Goal: Information Seeking & Learning: Learn about a topic

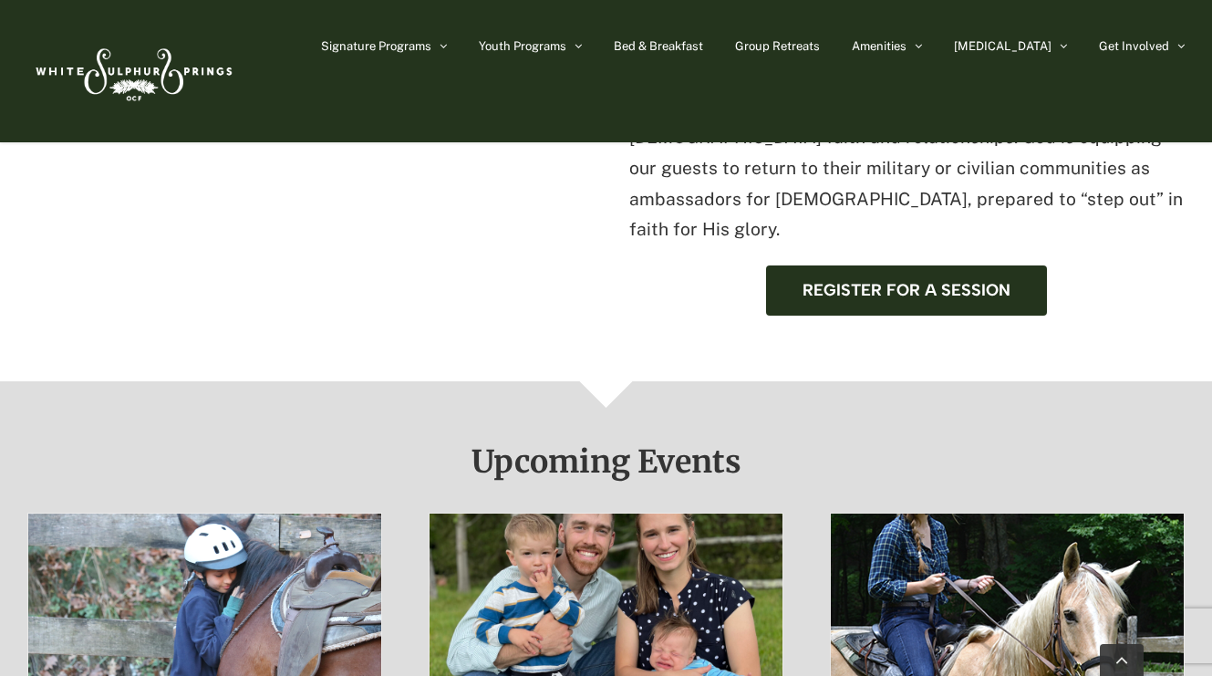
scroll to position [773, 0]
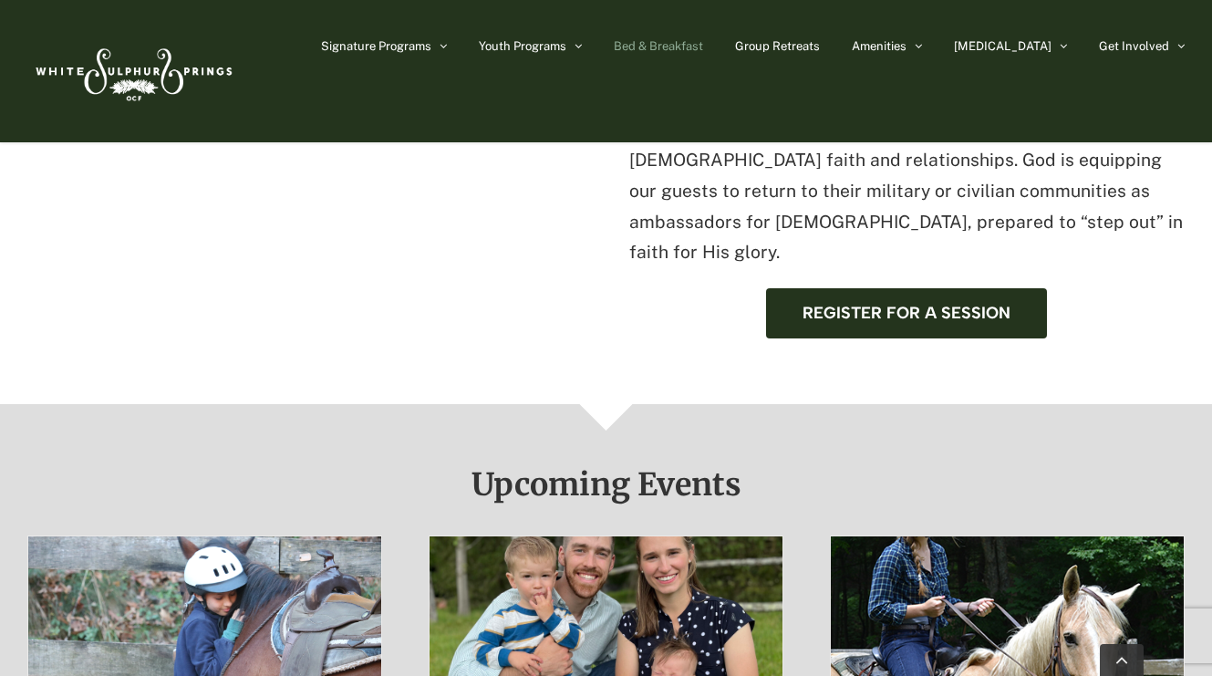
click at [703, 46] on span "Bed & Breakfast" at bounding box center [658, 46] width 89 height 12
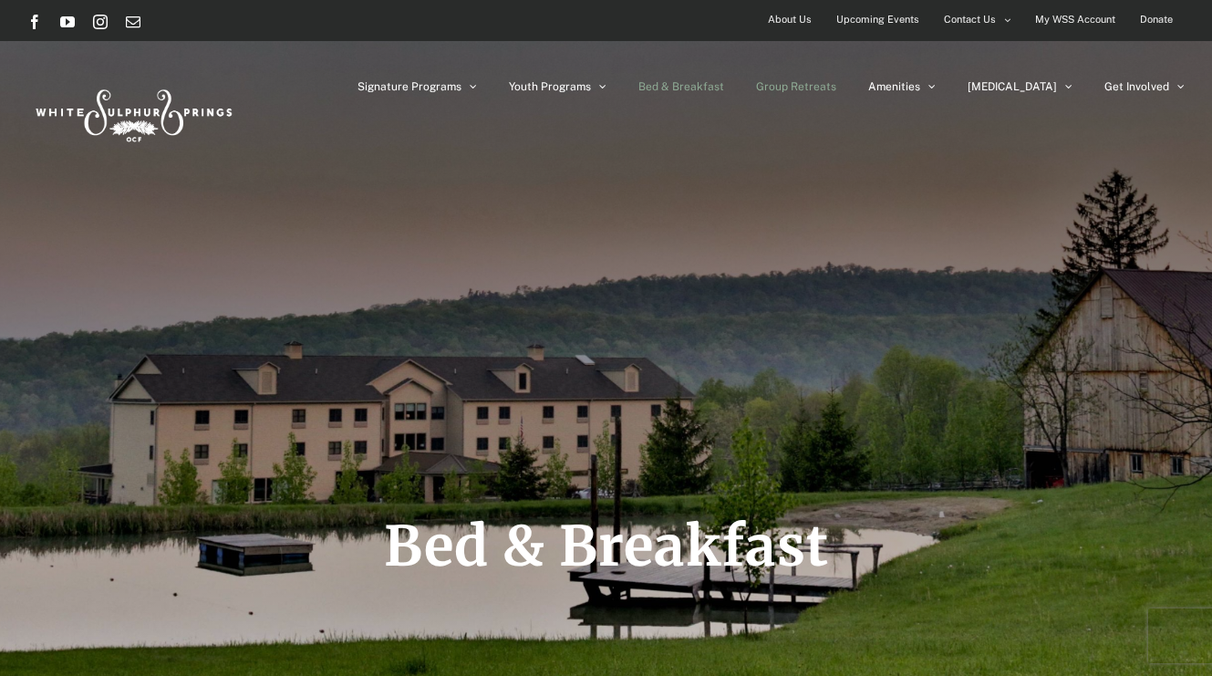
click at [837, 86] on span "Group Retreats" at bounding box center [796, 86] width 80 height 11
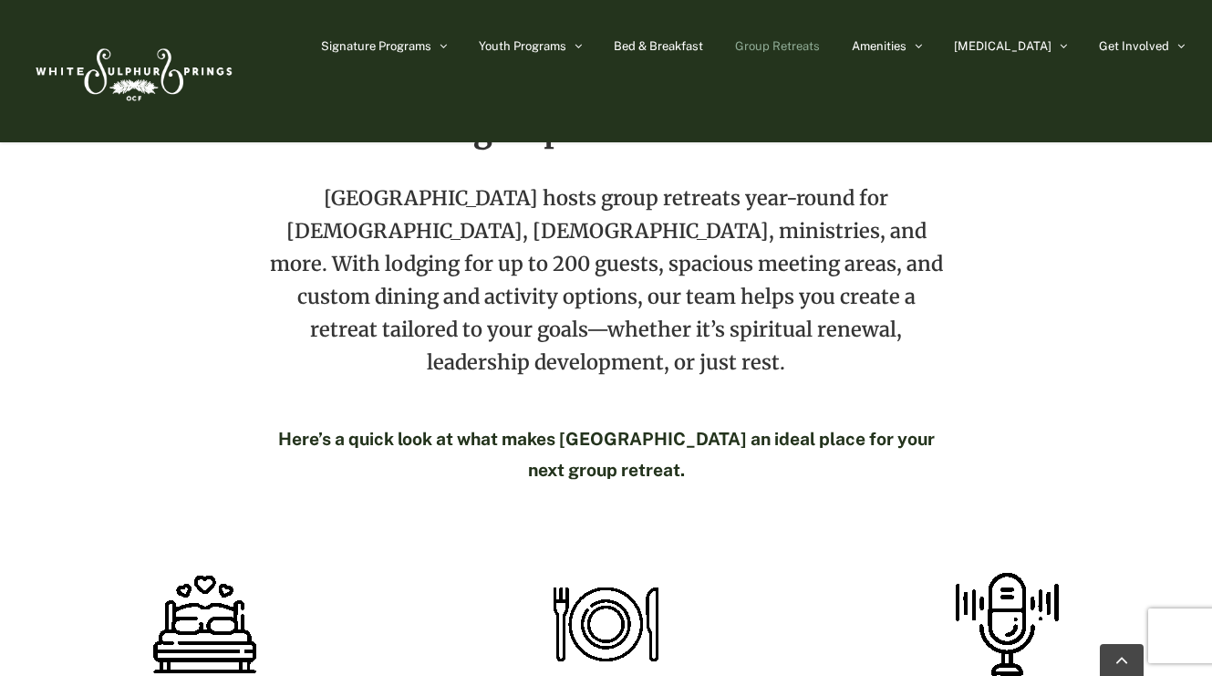
scroll to position [409, 0]
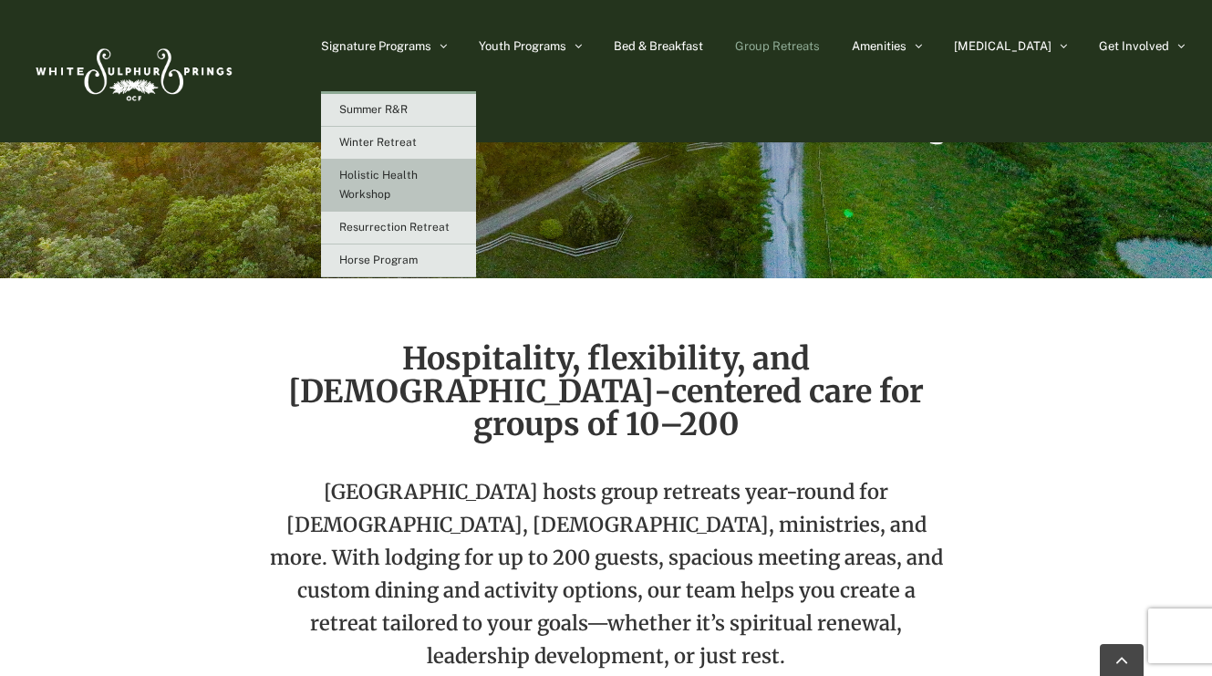
click at [431, 184] on link "Holistic Health Workshop" at bounding box center [398, 186] width 155 height 52
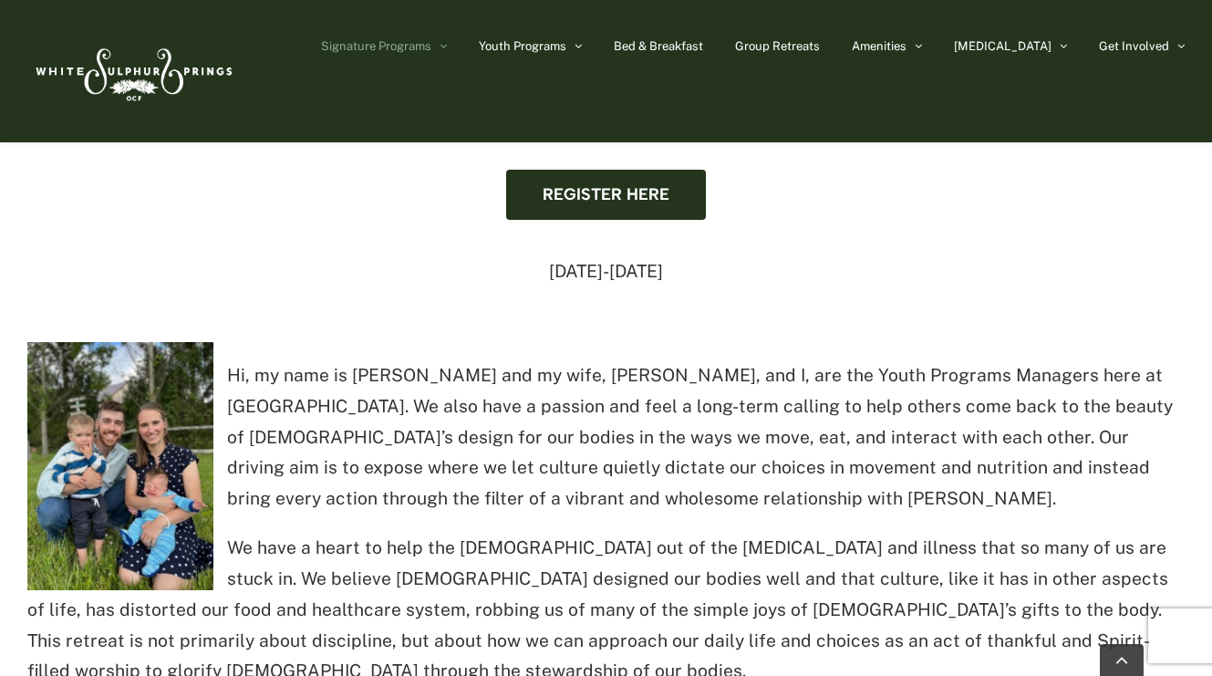
scroll to position [579, 0]
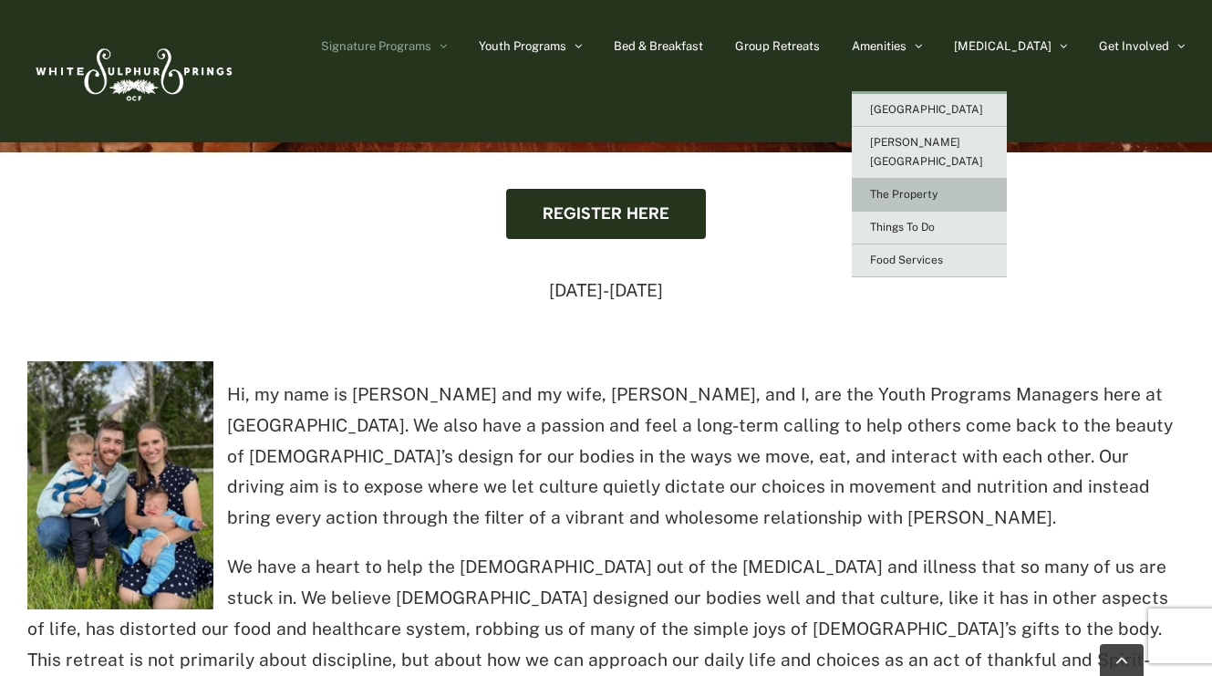
click at [938, 188] on span "The Property" at bounding box center [904, 194] width 68 height 13
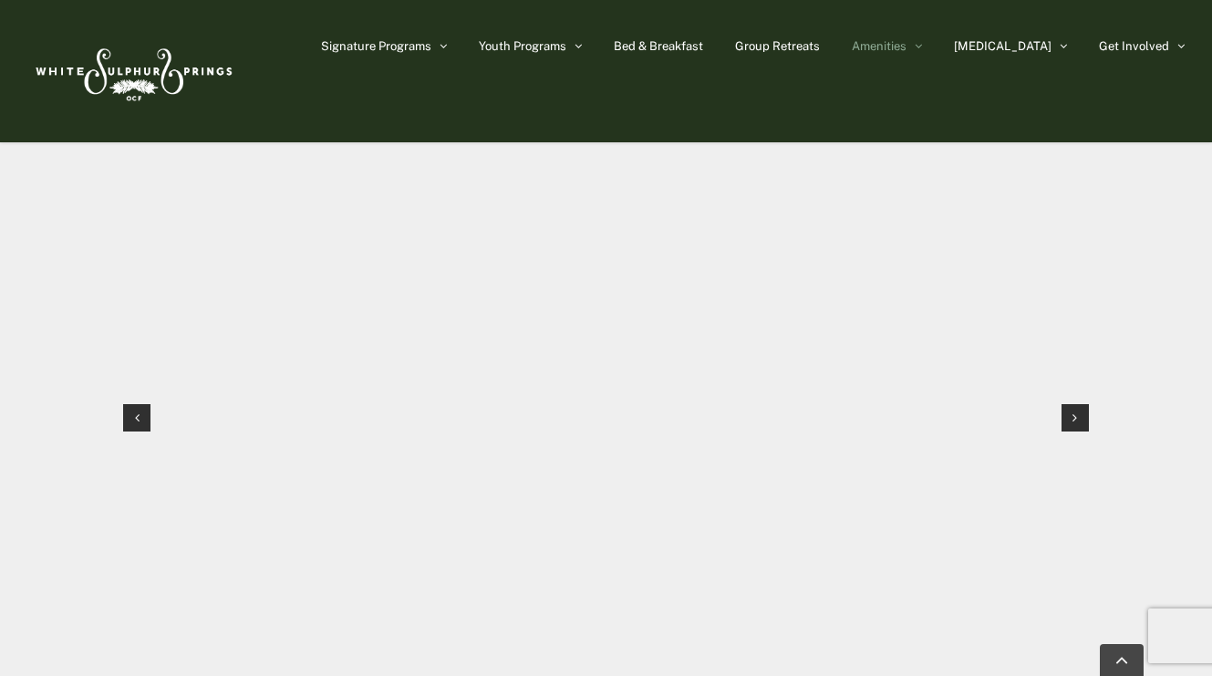
scroll to position [1798, 0]
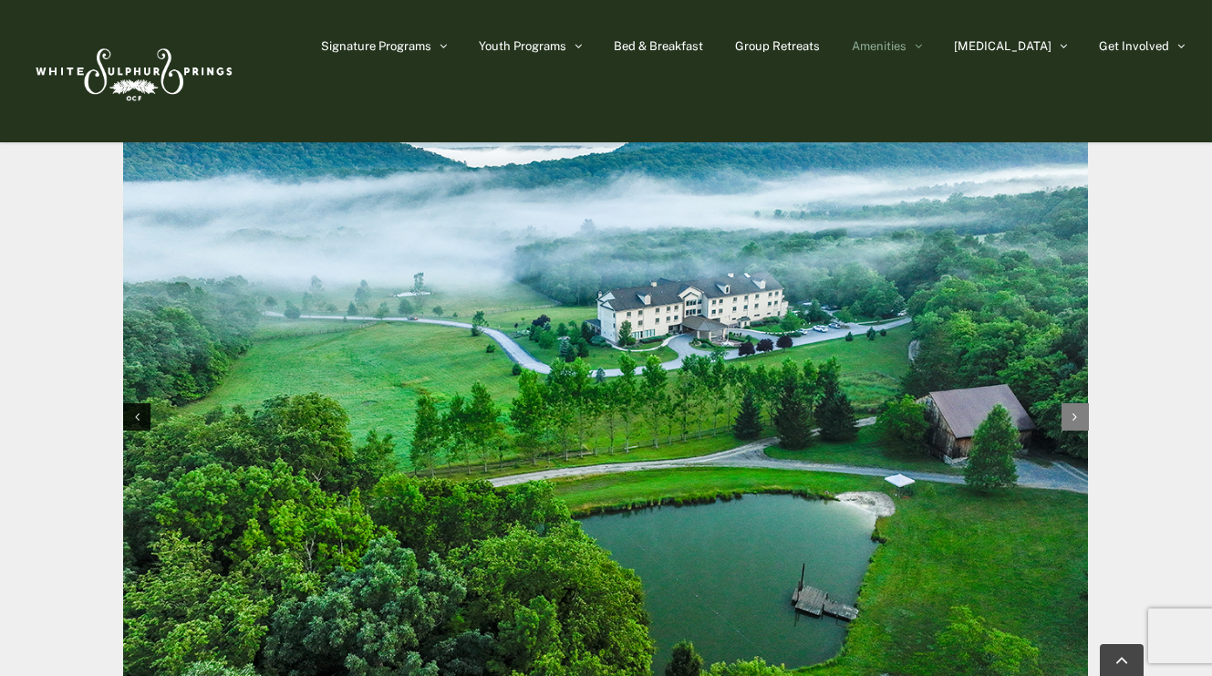
click at [1076, 411] on icon "Next slide" at bounding box center [1075, 417] width 5 height 13
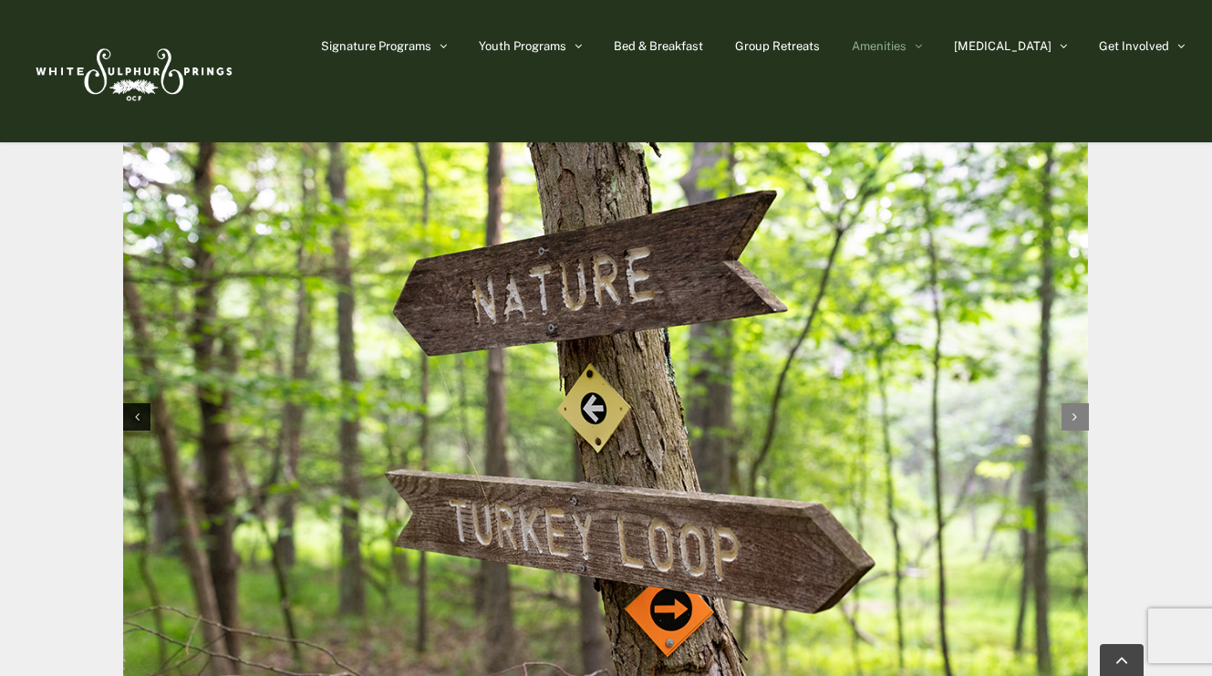
click at [1070, 413] on div "Next slide" at bounding box center [1075, 416] width 27 height 27
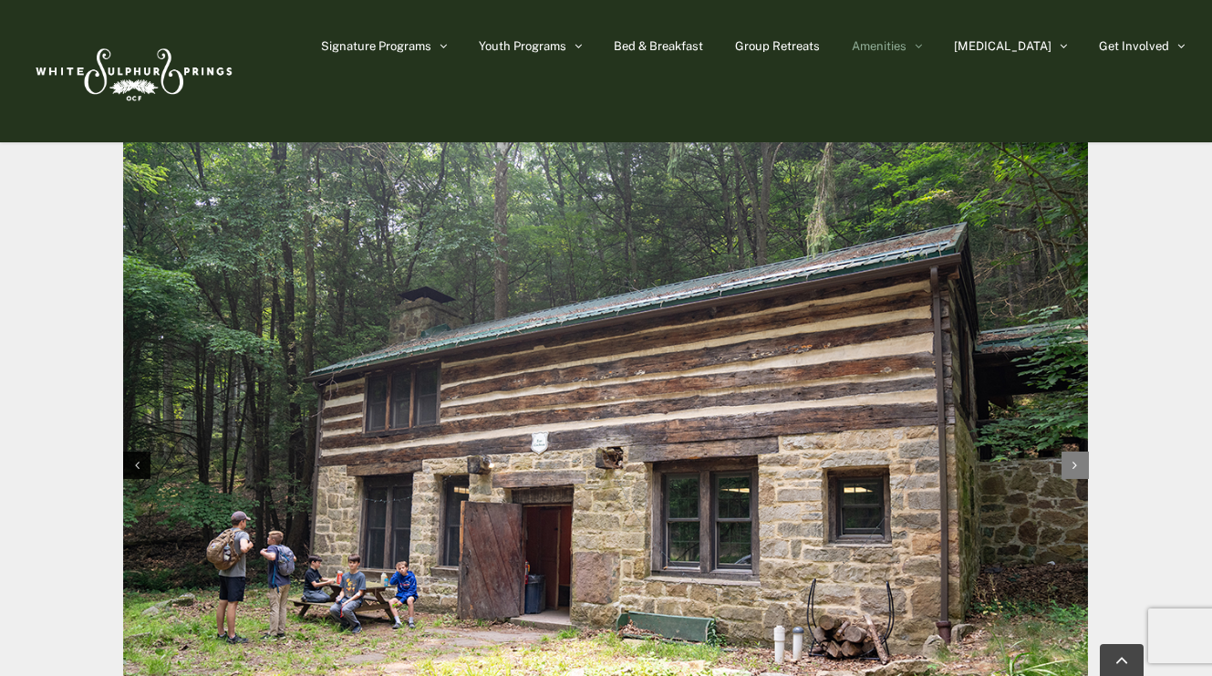
scroll to position [1753, 0]
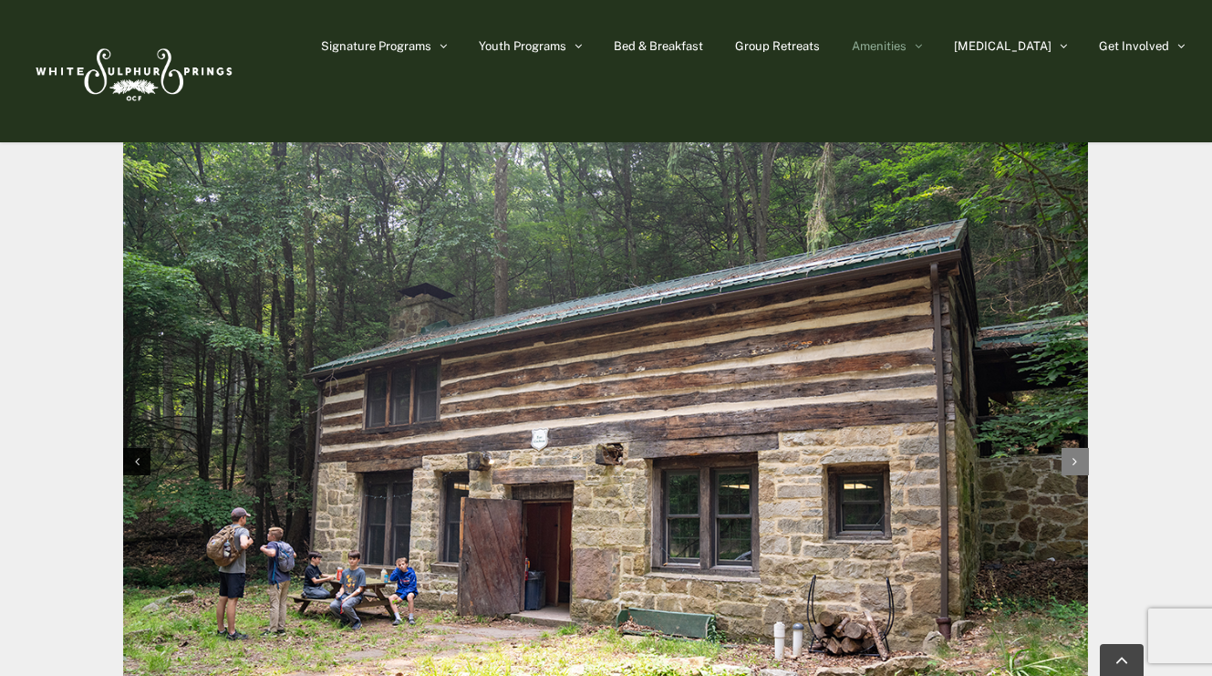
click at [1079, 456] on div "Next slide" at bounding box center [1075, 461] width 27 height 27
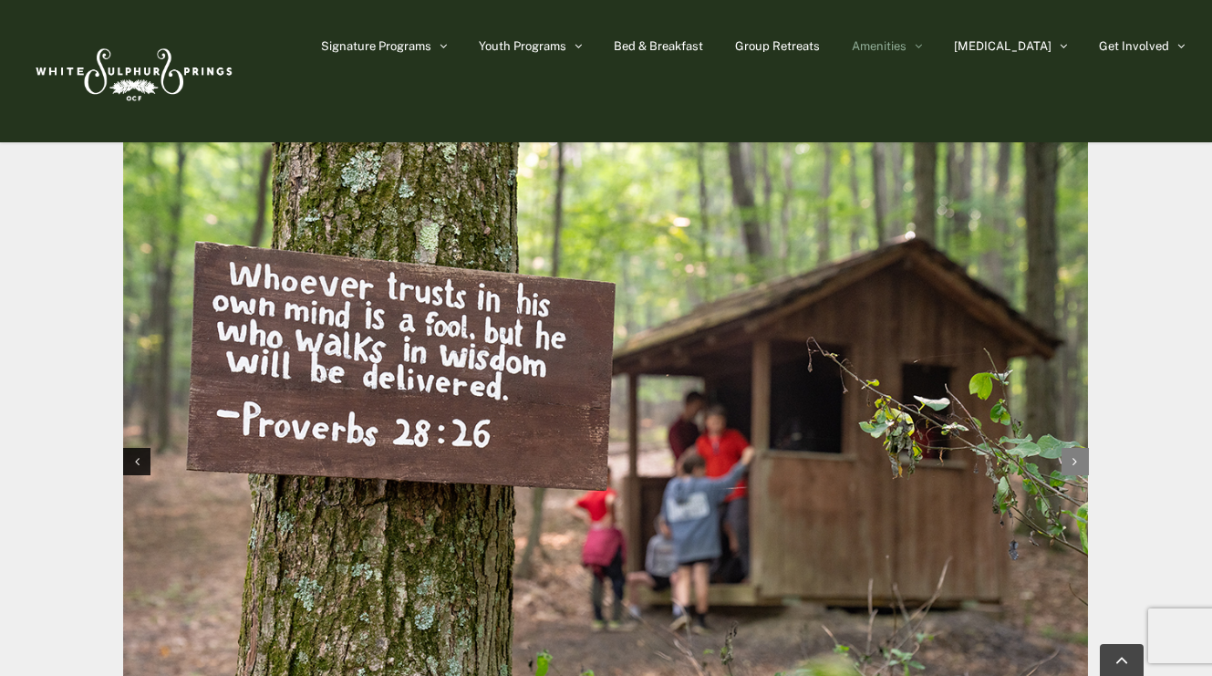
click at [1081, 466] on div "Next slide" at bounding box center [1075, 461] width 27 height 27
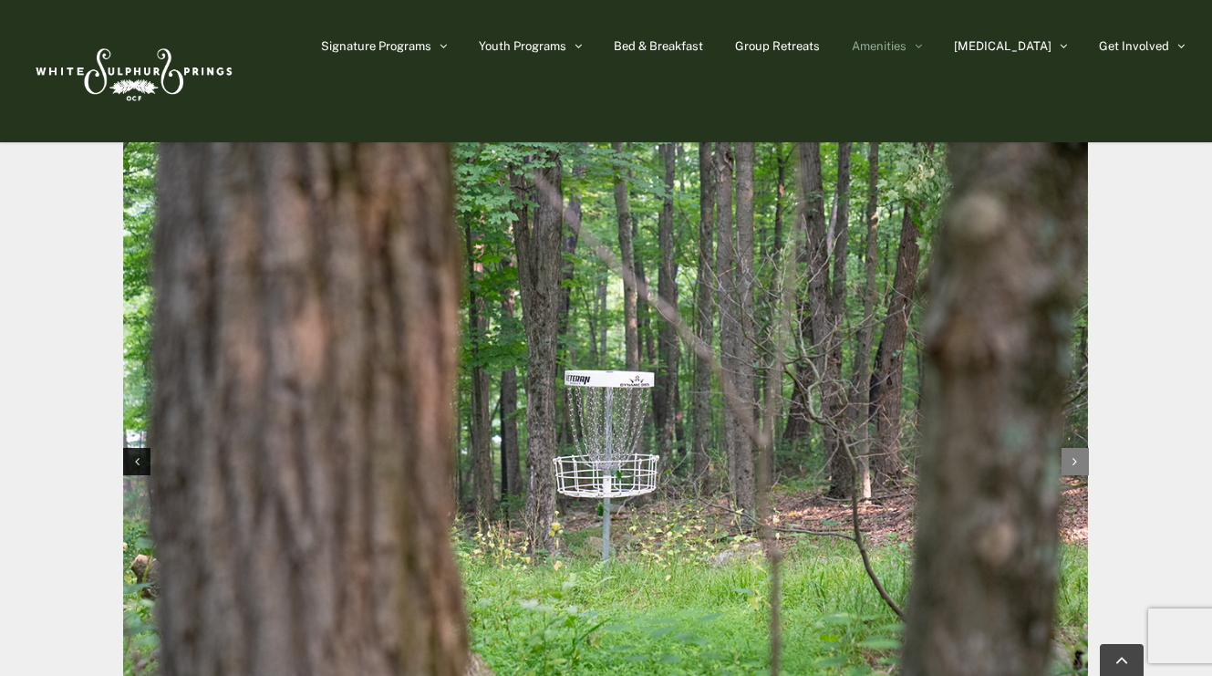
click at [1082, 455] on div "Next slide" at bounding box center [1075, 461] width 27 height 27
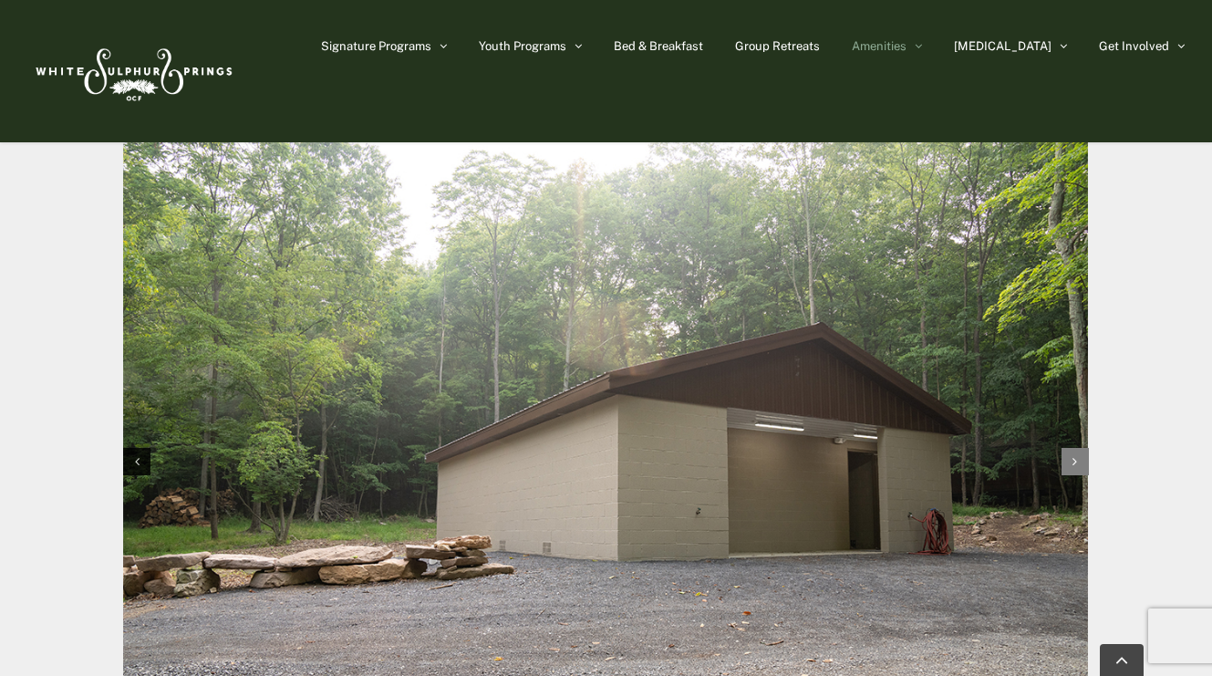
click at [1082, 455] on div "Next slide" at bounding box center [1075, 461] width 27 height 27
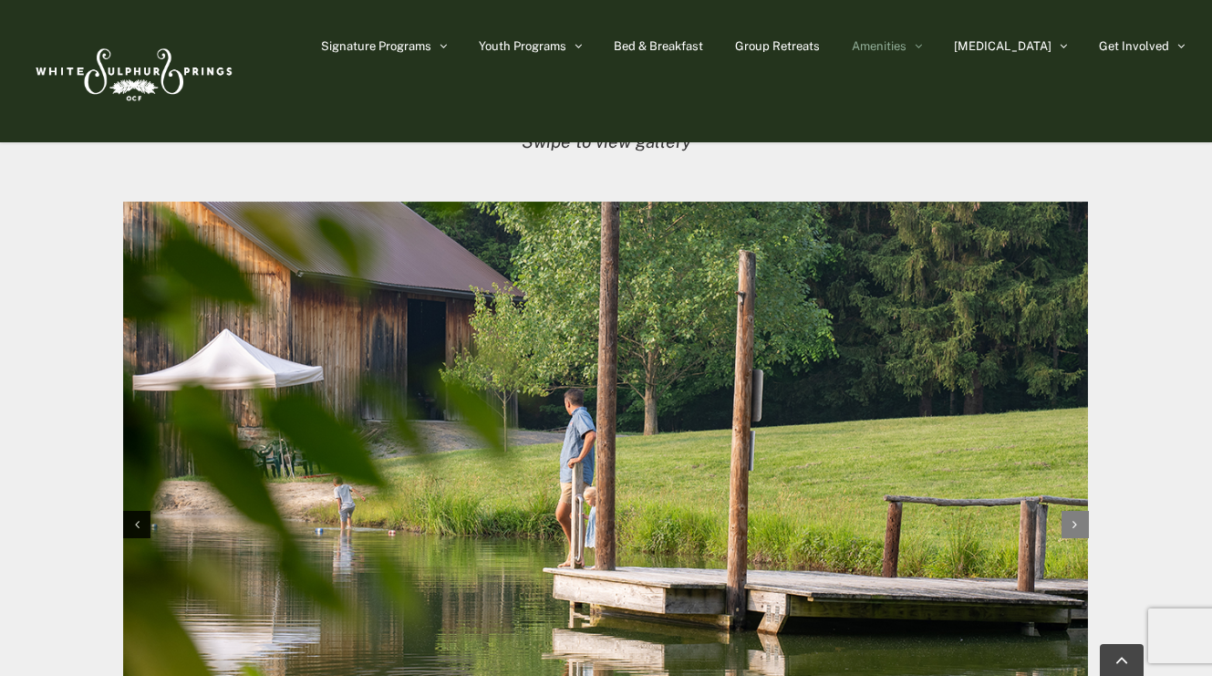
scroll to position [1637, 0]
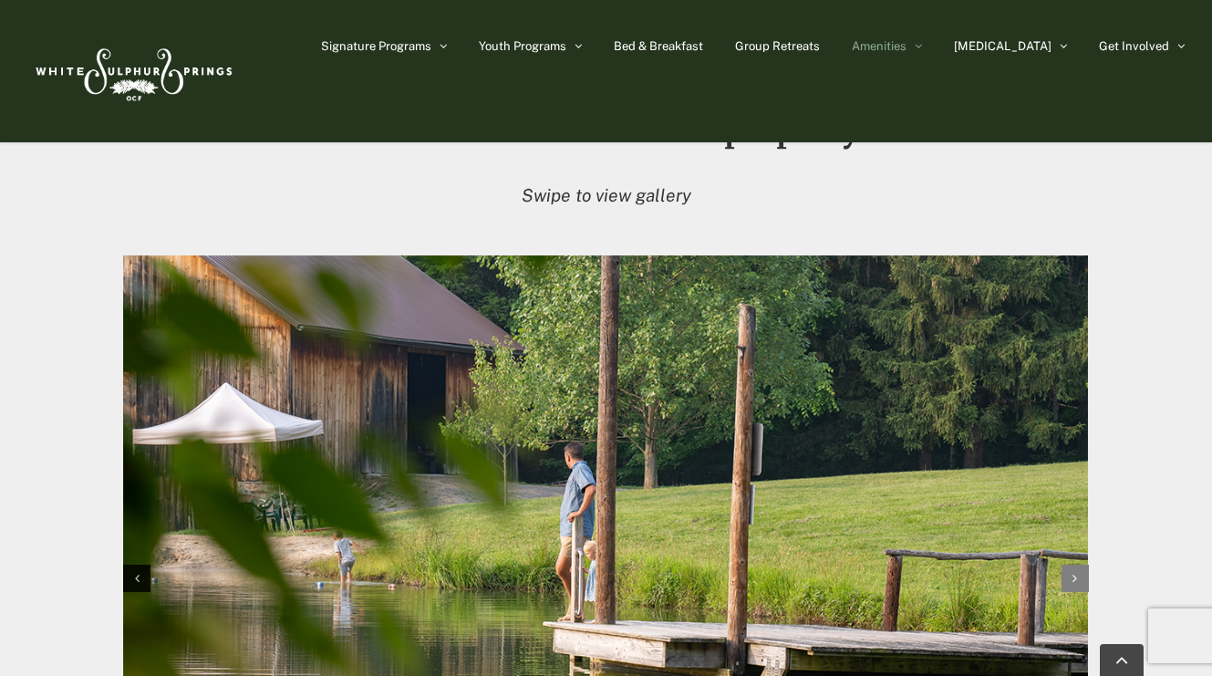
click at [1081, 572] on div "Next slide" at bounding box center [1075, 578] width 27 height 27
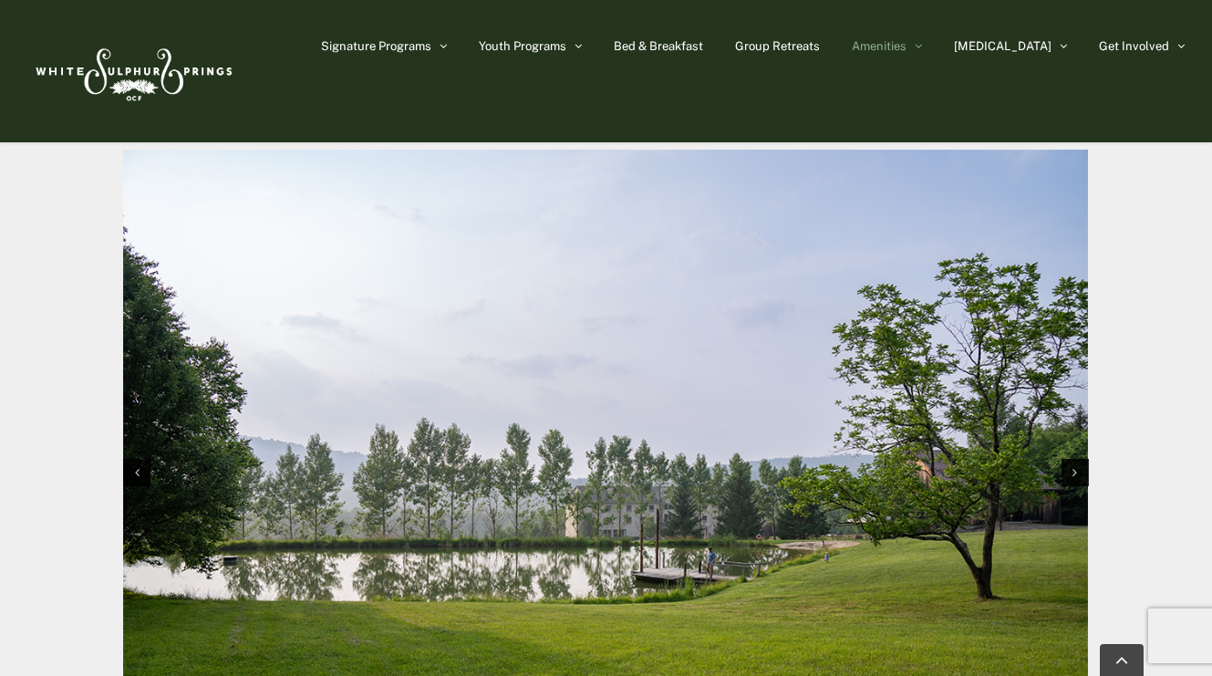
scroll to position [1745, 0]
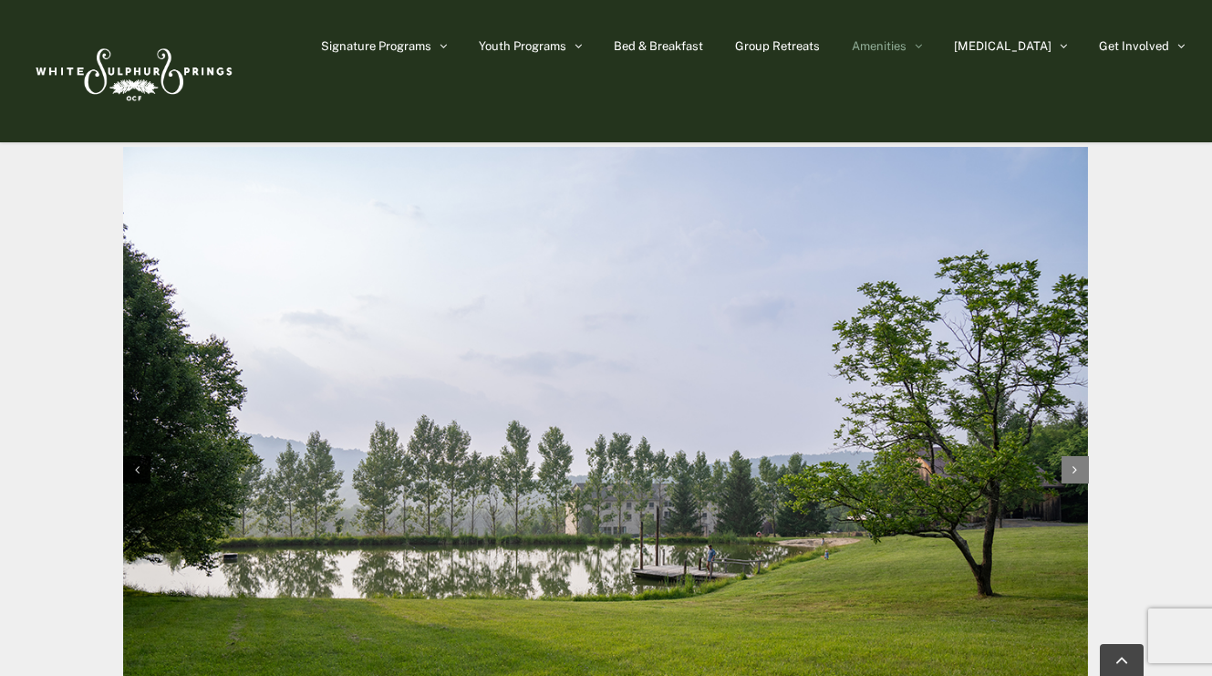
click at [1077, 473] on div "Next slide" at bounding box center [1075, 469] width 27 height 27
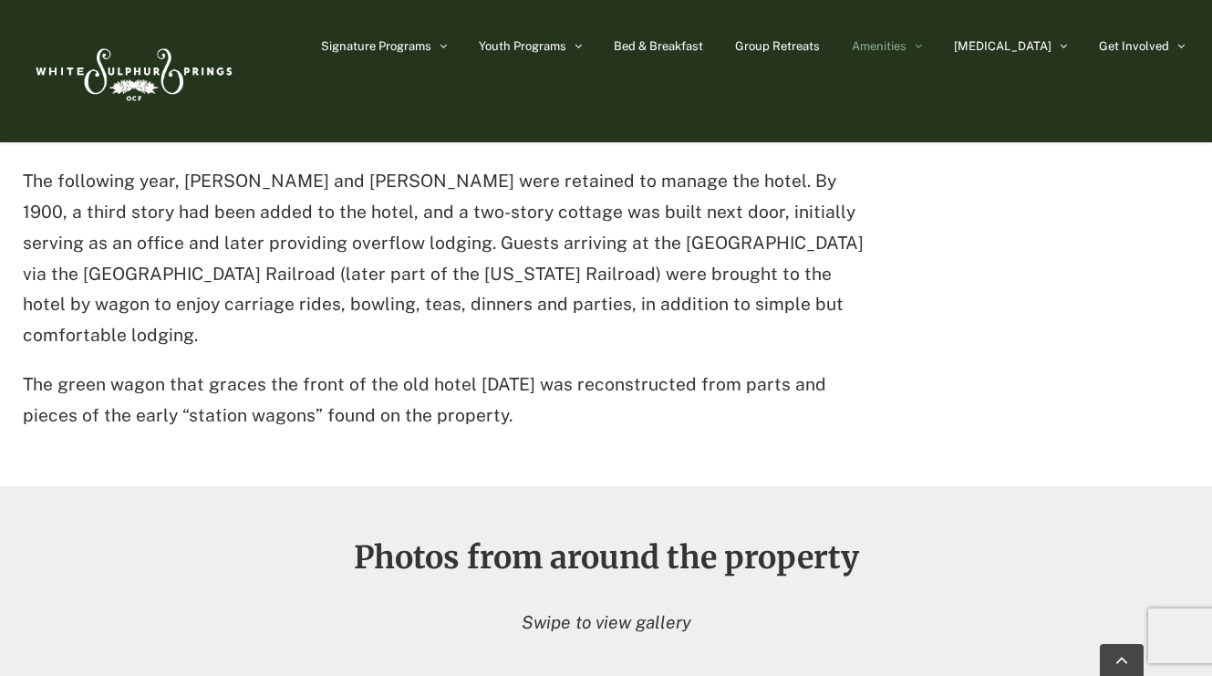
scroll to position [1190, 0]
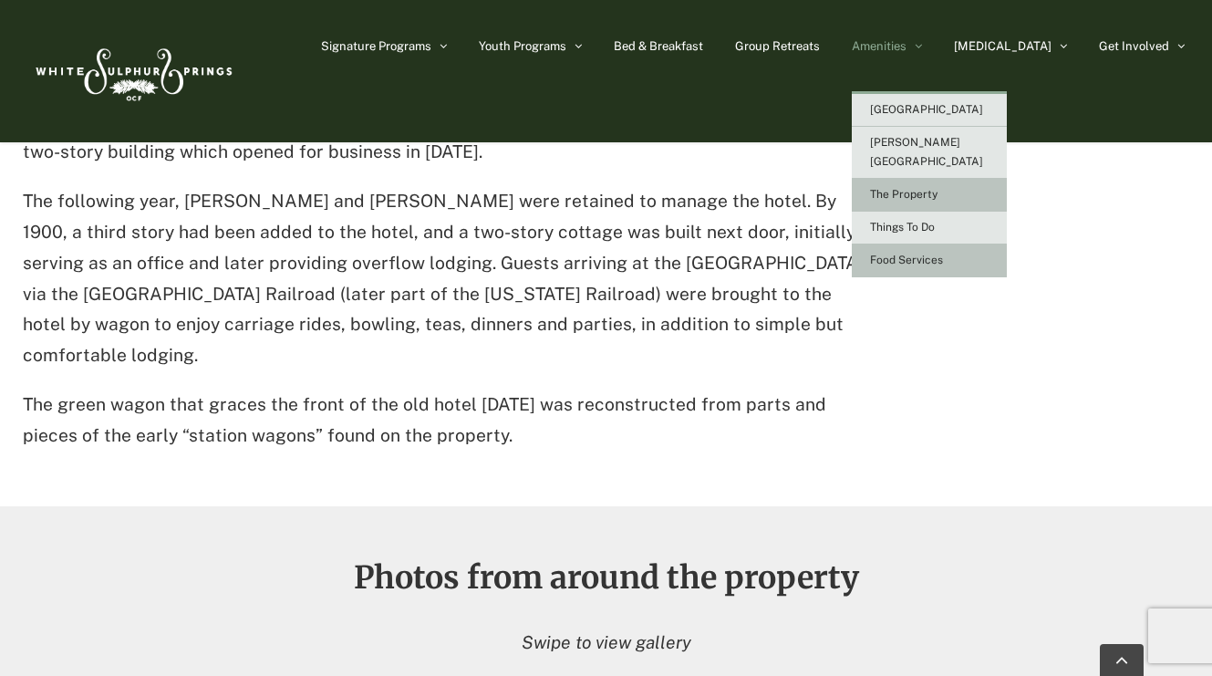
click at [986, 249] on link "Food Services" at bounding box center [929, 260] width 155 height 33
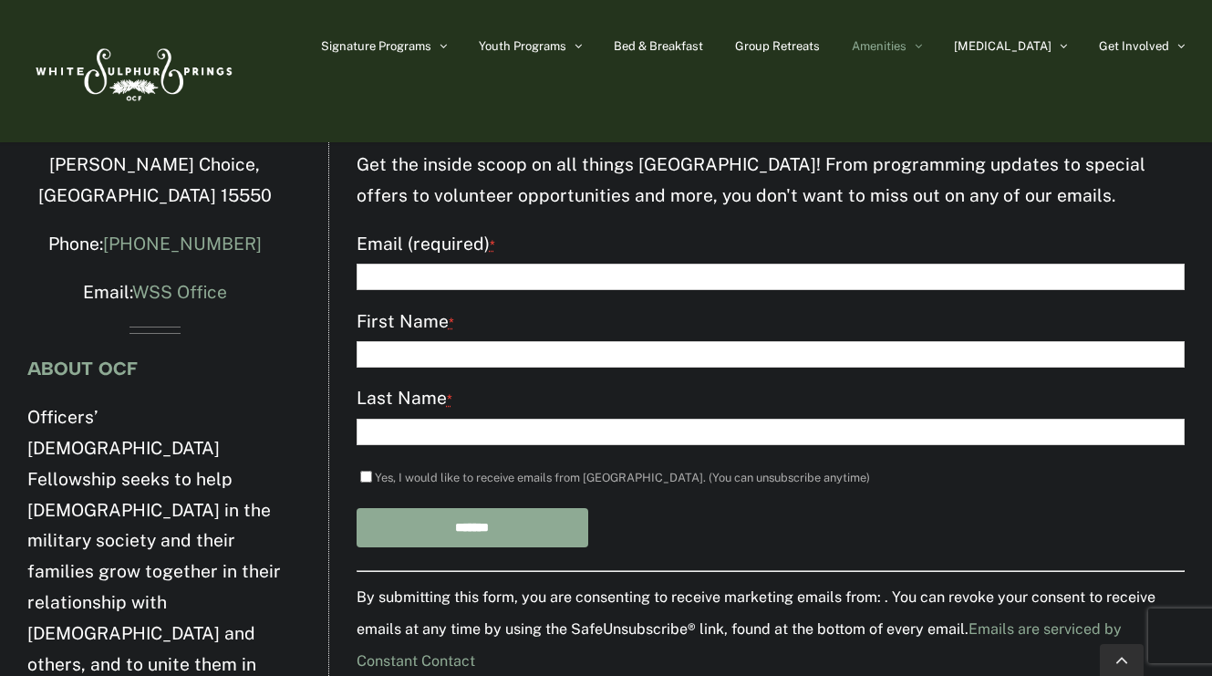
scroll to position [4962, 0]
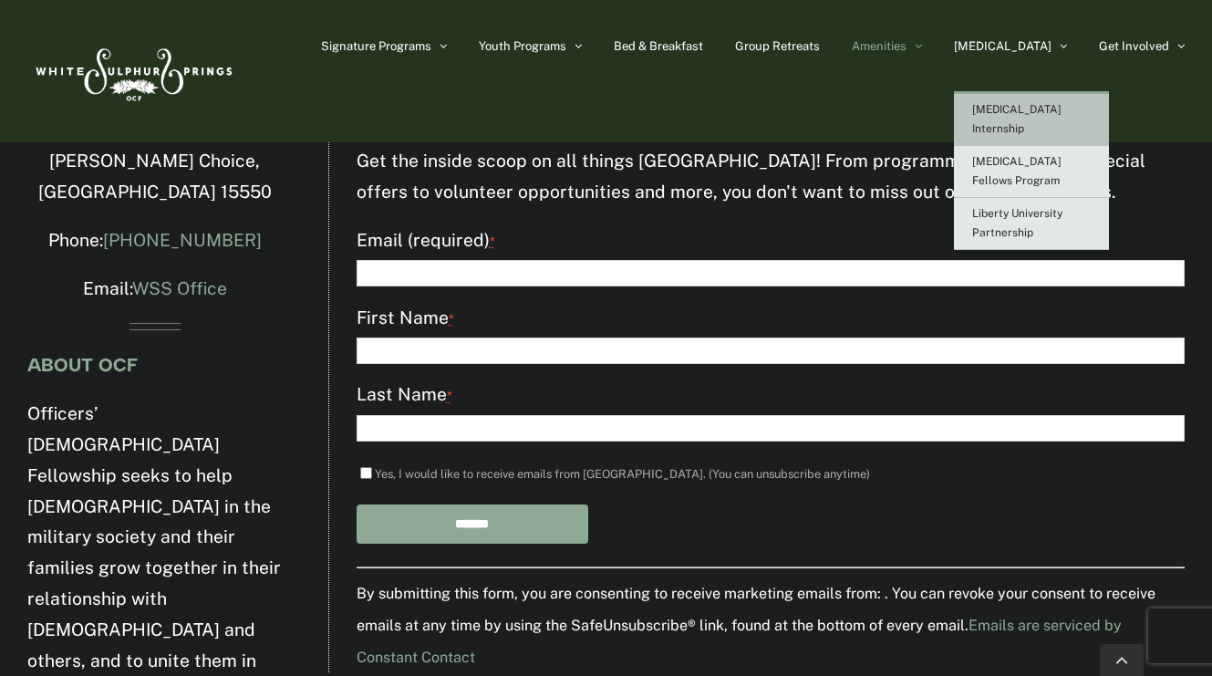
click at [1062, 108] on span "[MEDICAL_DATA] Internship" at bounding box center [1016, 119] width 89 height 32
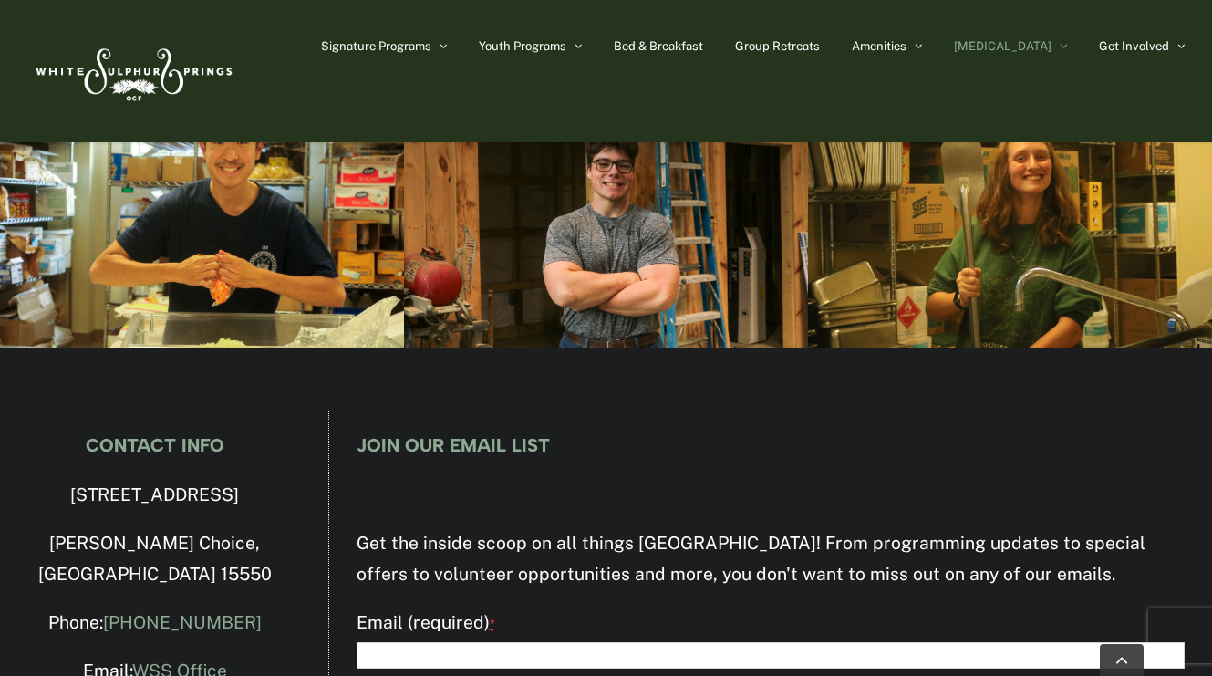
scroll to position [5201, 0]
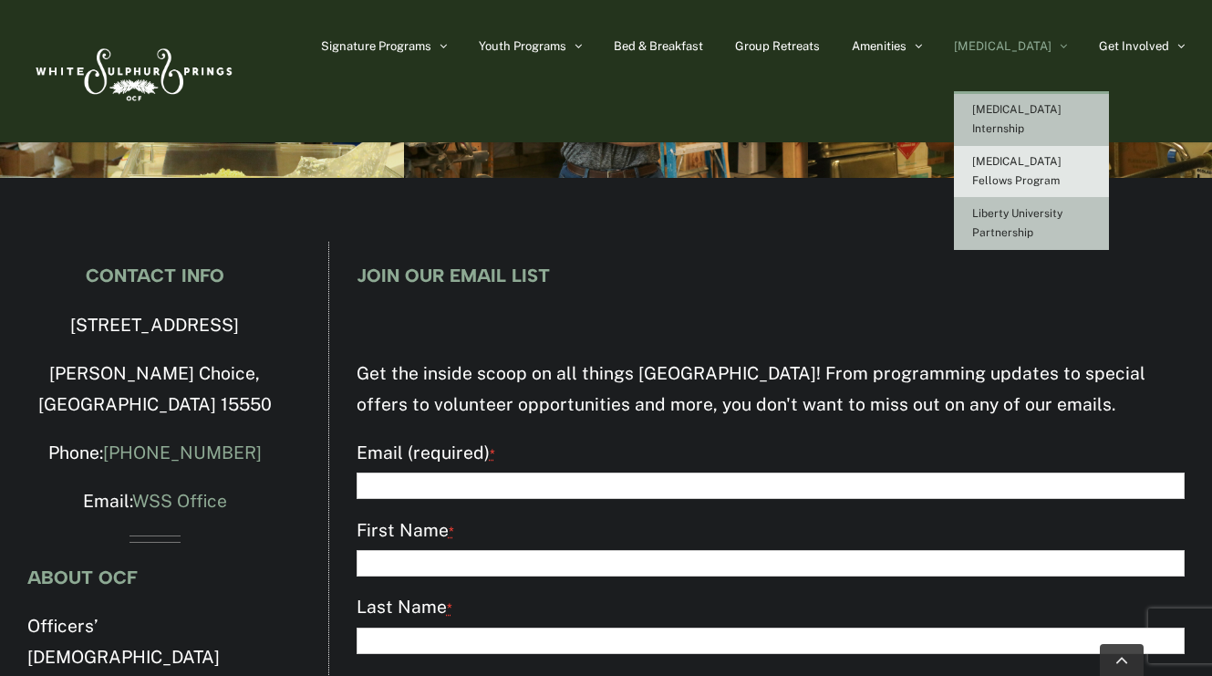
click at [1063, 207] on span "Liberty University Partnership" at bounding box center [1017, 223] width 90 height 32
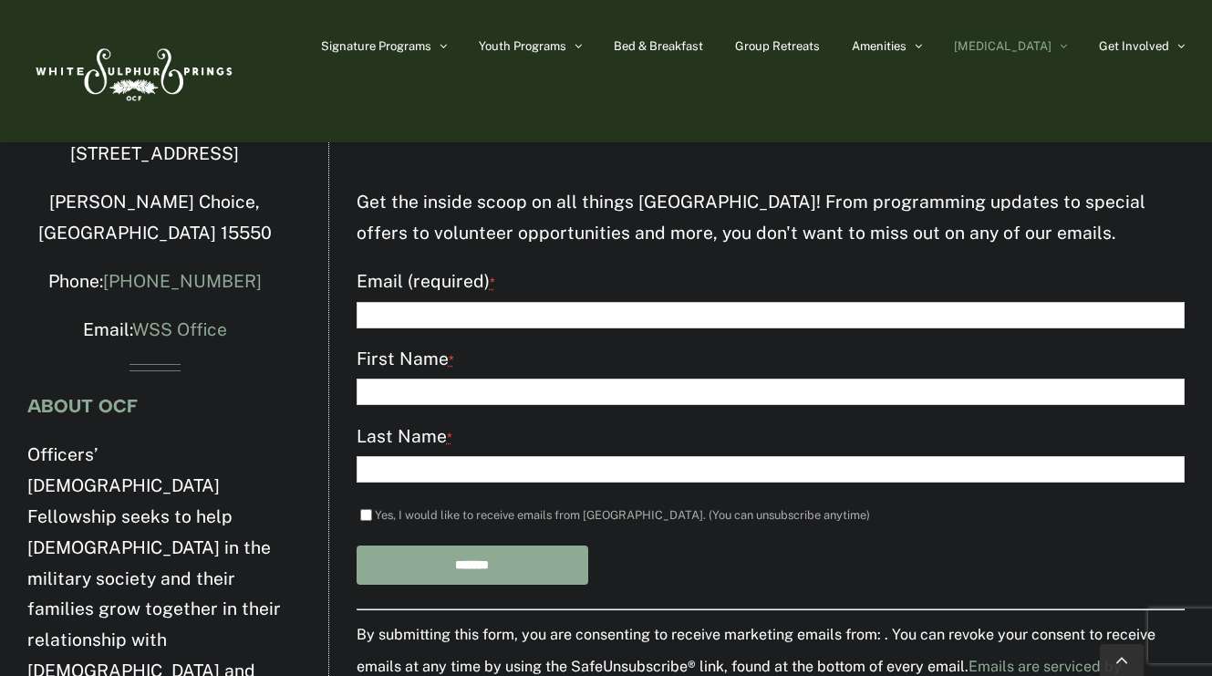
scroll to position [1895, 0]
